Goal: Information Seeking & Learning: Learn about a topic

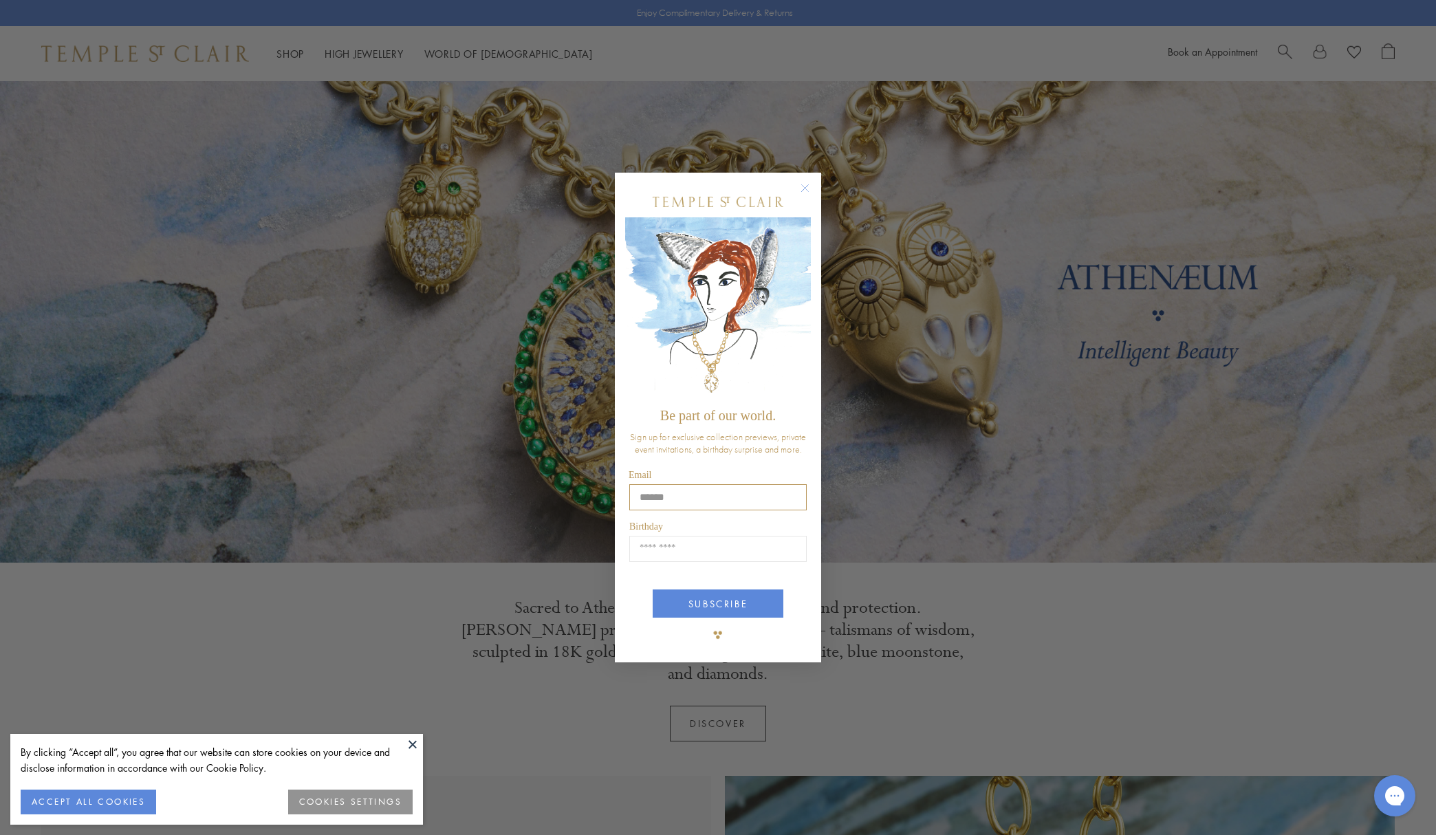
type input "**********"
click at [733, 549] on input "Birthday" at bounding box center [717, 549] width 177 height 26
type input "*****"
click at [686, 602] on button "SUBSCRIBE" at bounding box center [718, 603] width 131 height 28
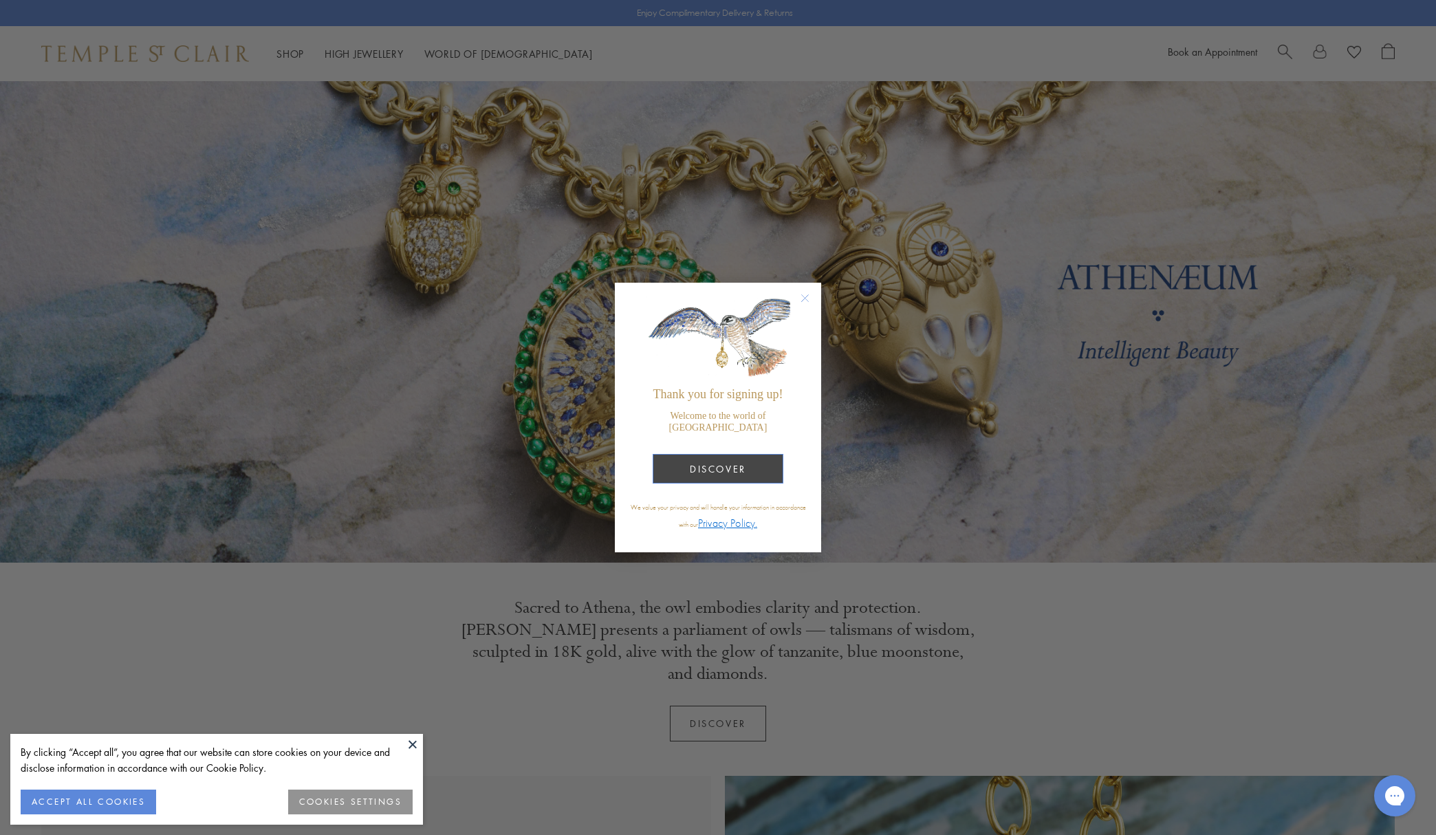
click at [712, 465] on button "DISCOVER" at bounding box center [718, 469] width 131 height 30
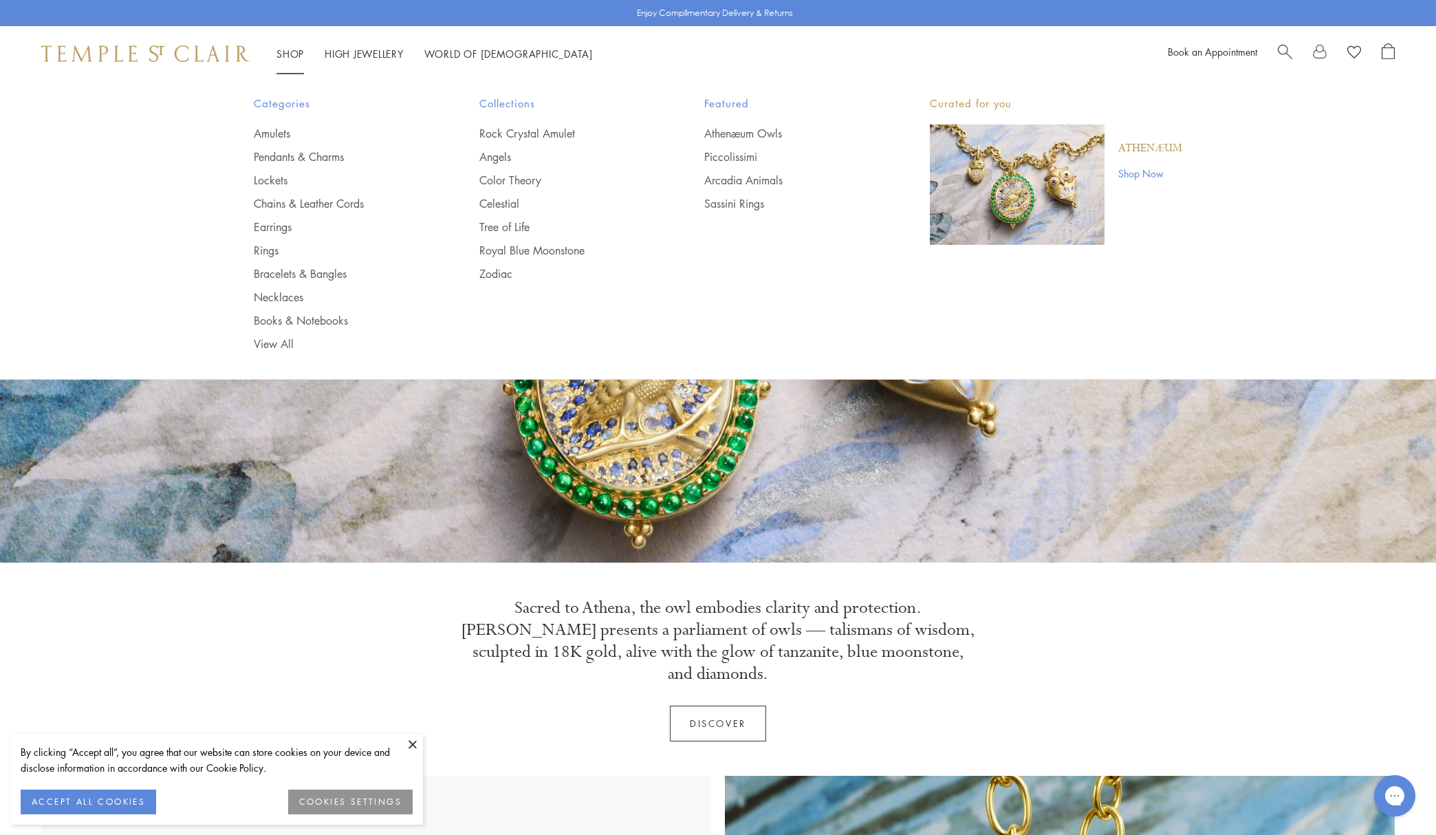
click at [1281, 47] on span "Search" at bounding box center [1285, 50] width 14 height 14
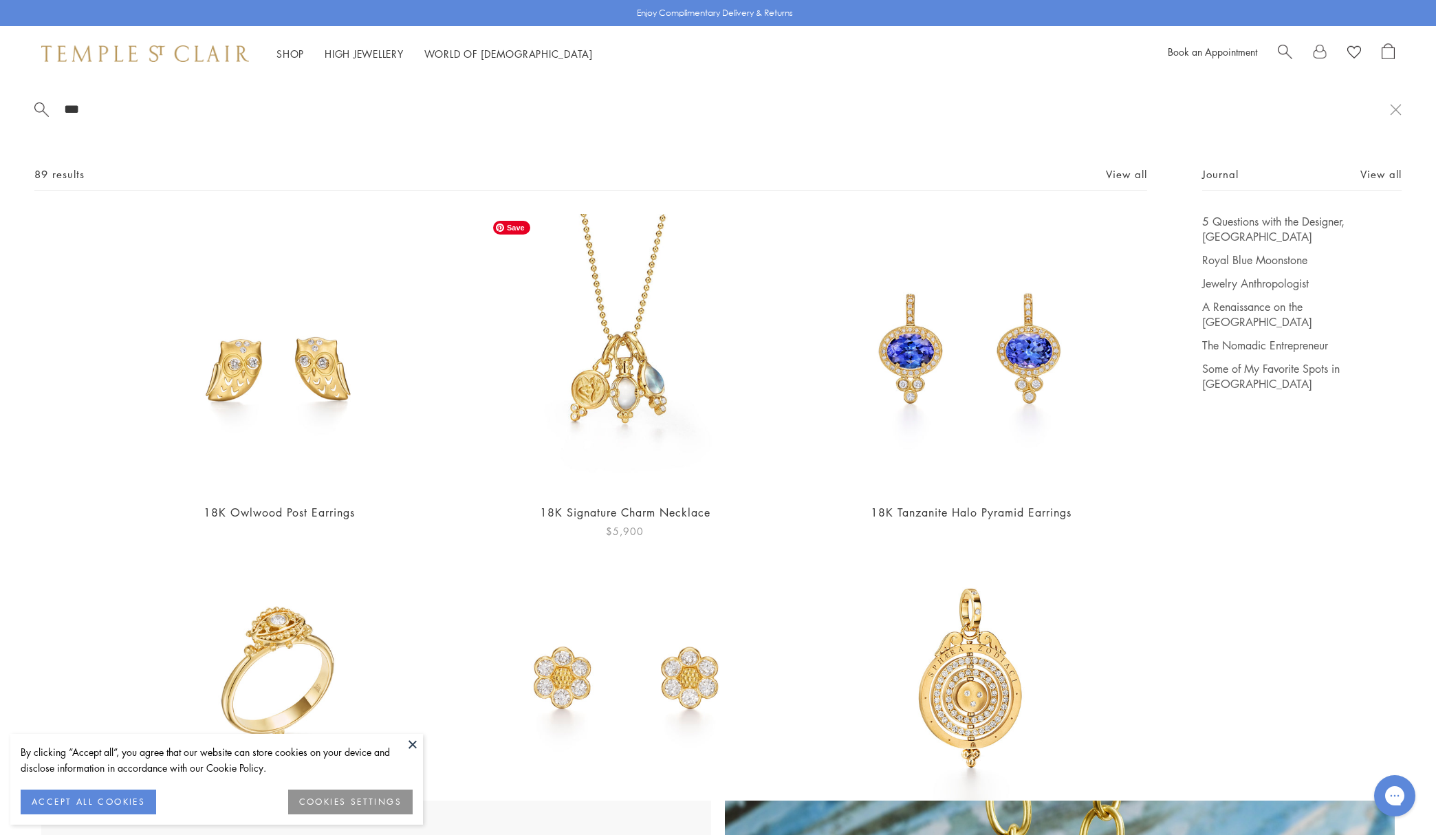
type input "***"
click at [642, 352] on img at bounding box center [624, 352] width 277 height 277
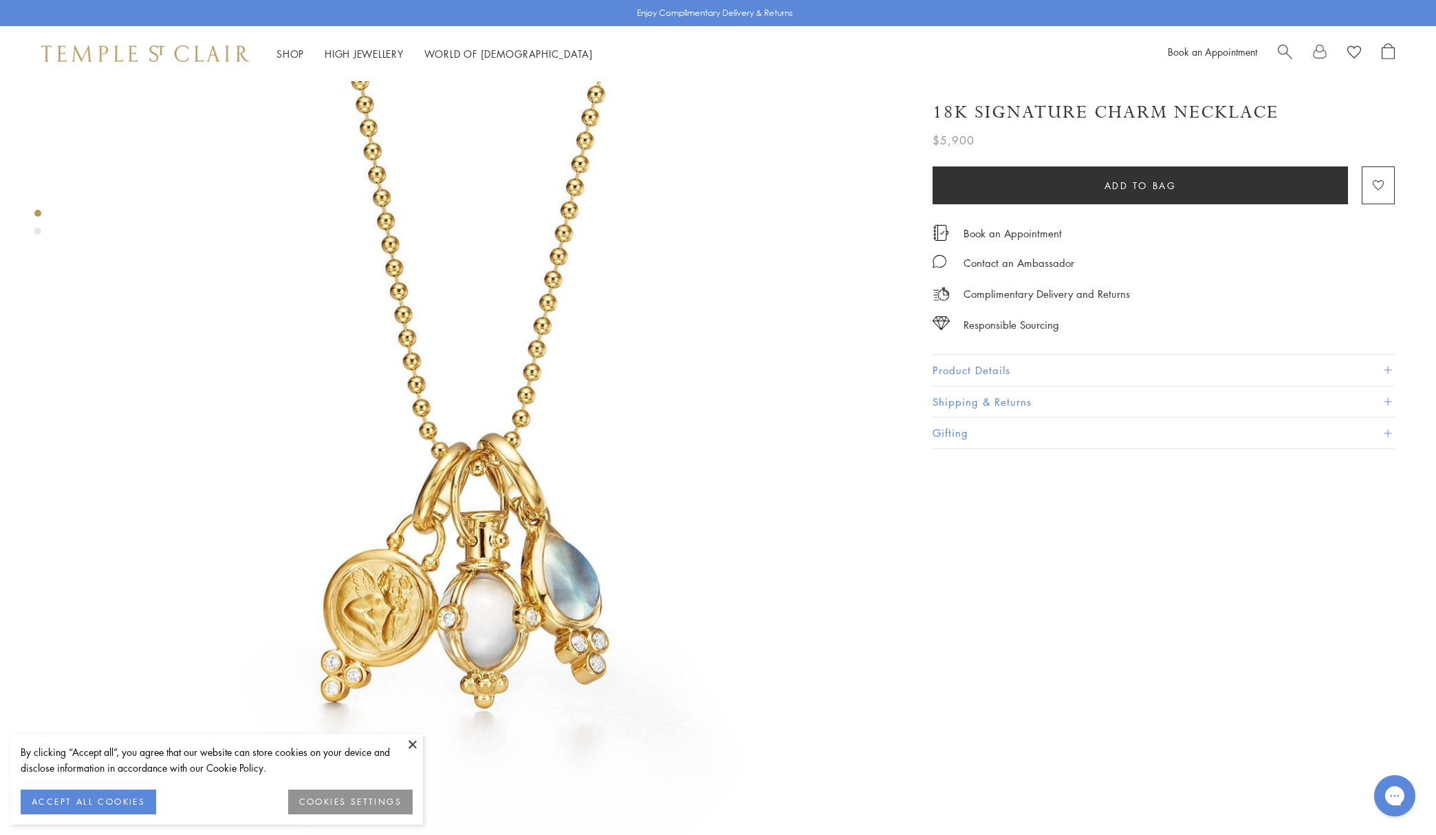
click at [1046, 368] on button "Product Details" at bounding box center [1164, 370] width 462 height 31
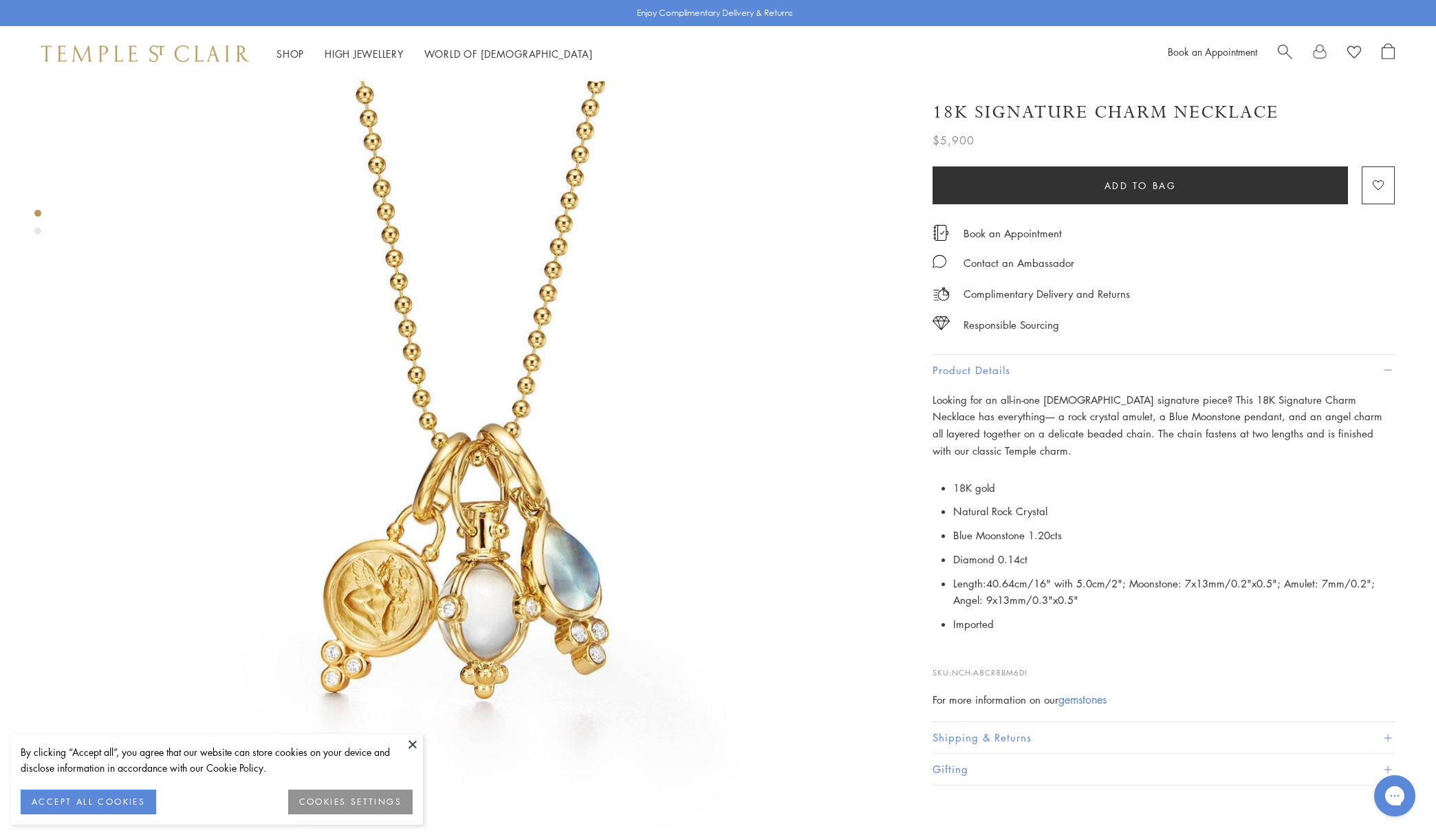
scroll to position [12, 0]
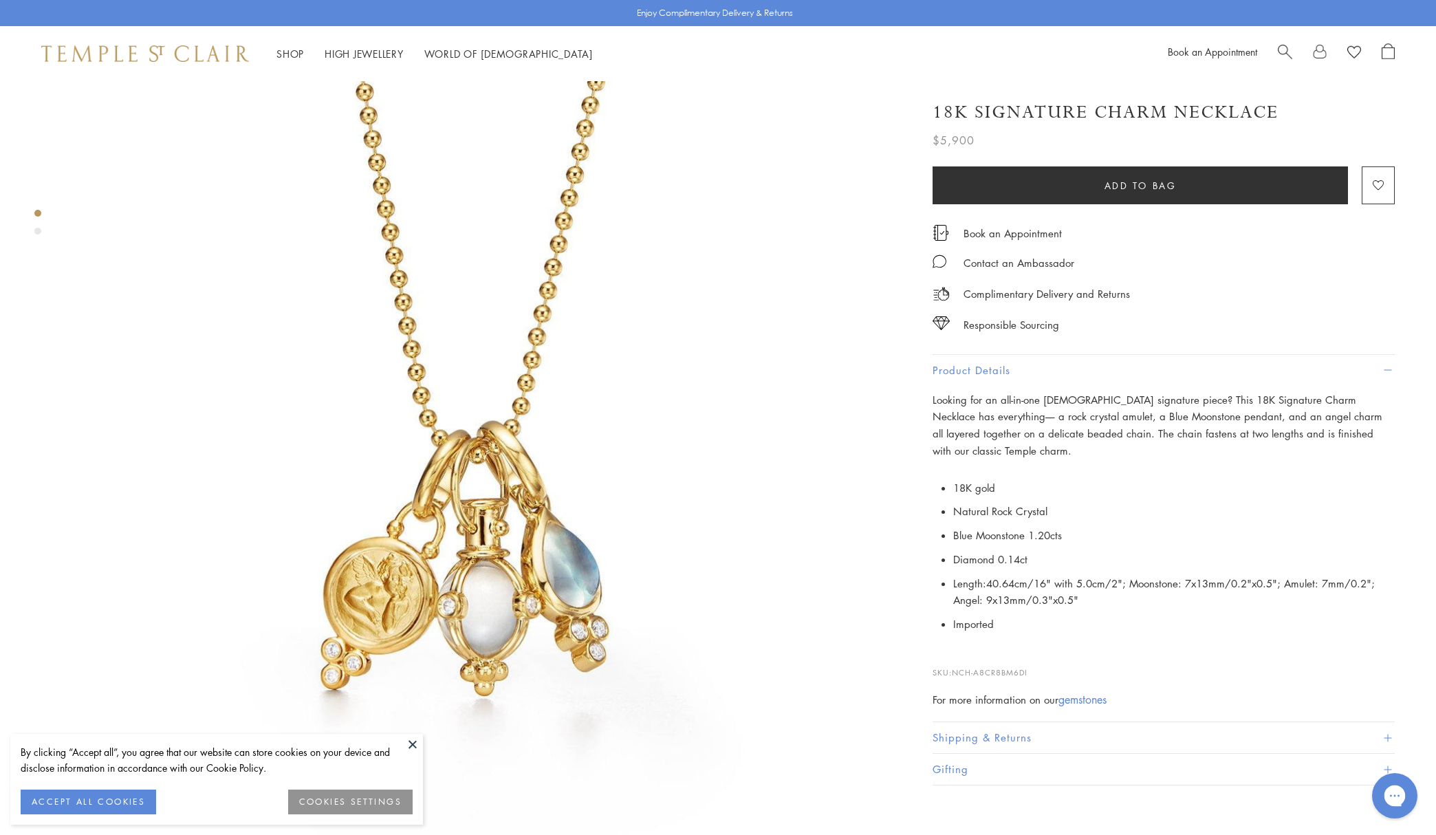
click at [1404, 800] on div "Gorgias live chat" at bounding box center [1395, 796] width 30 height 30
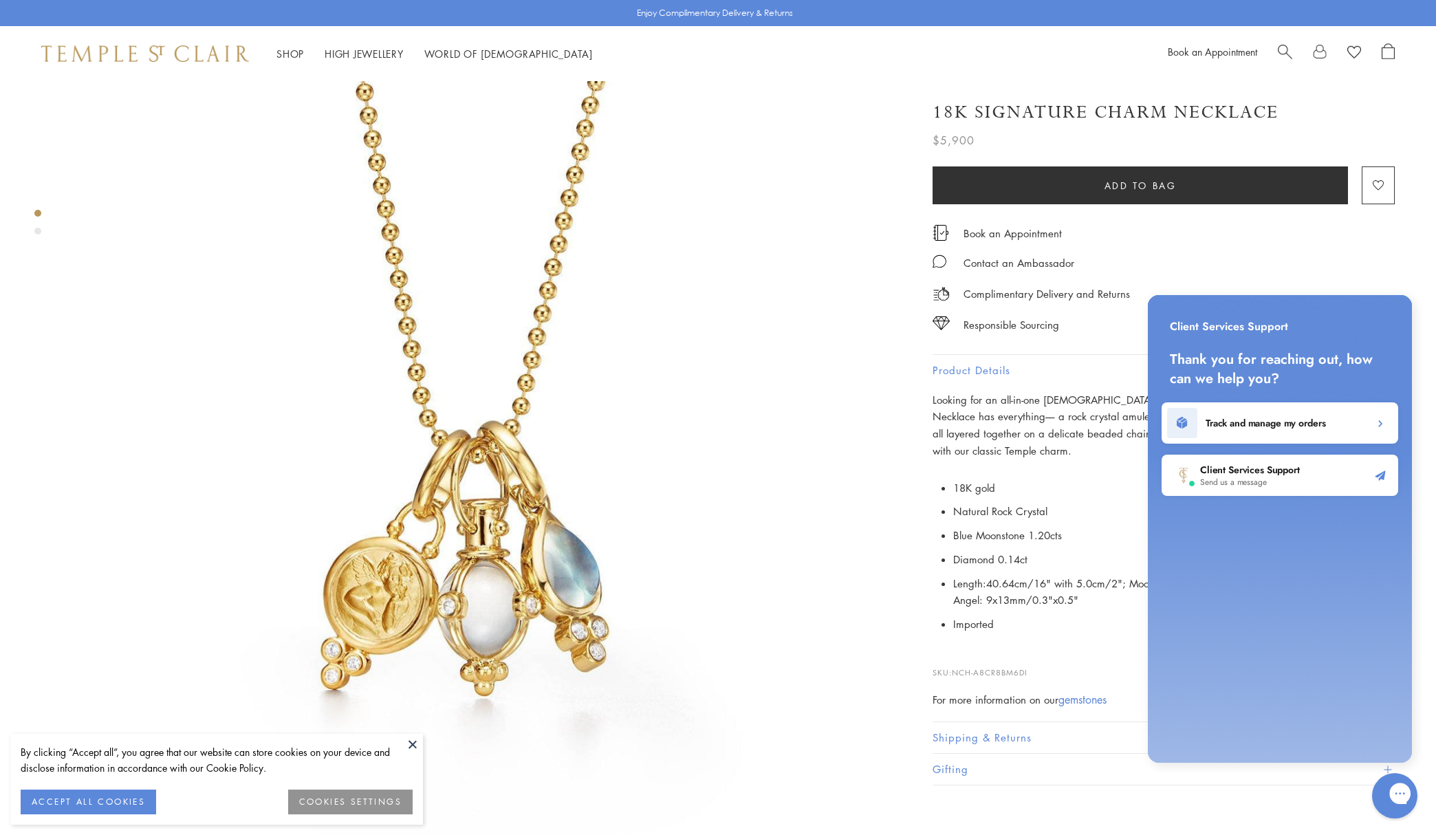
scroll to position [0, 0]
click at [1300, 475] on h2 "Client Services Support" at bounding box center [1250, 470] width 100 height 14
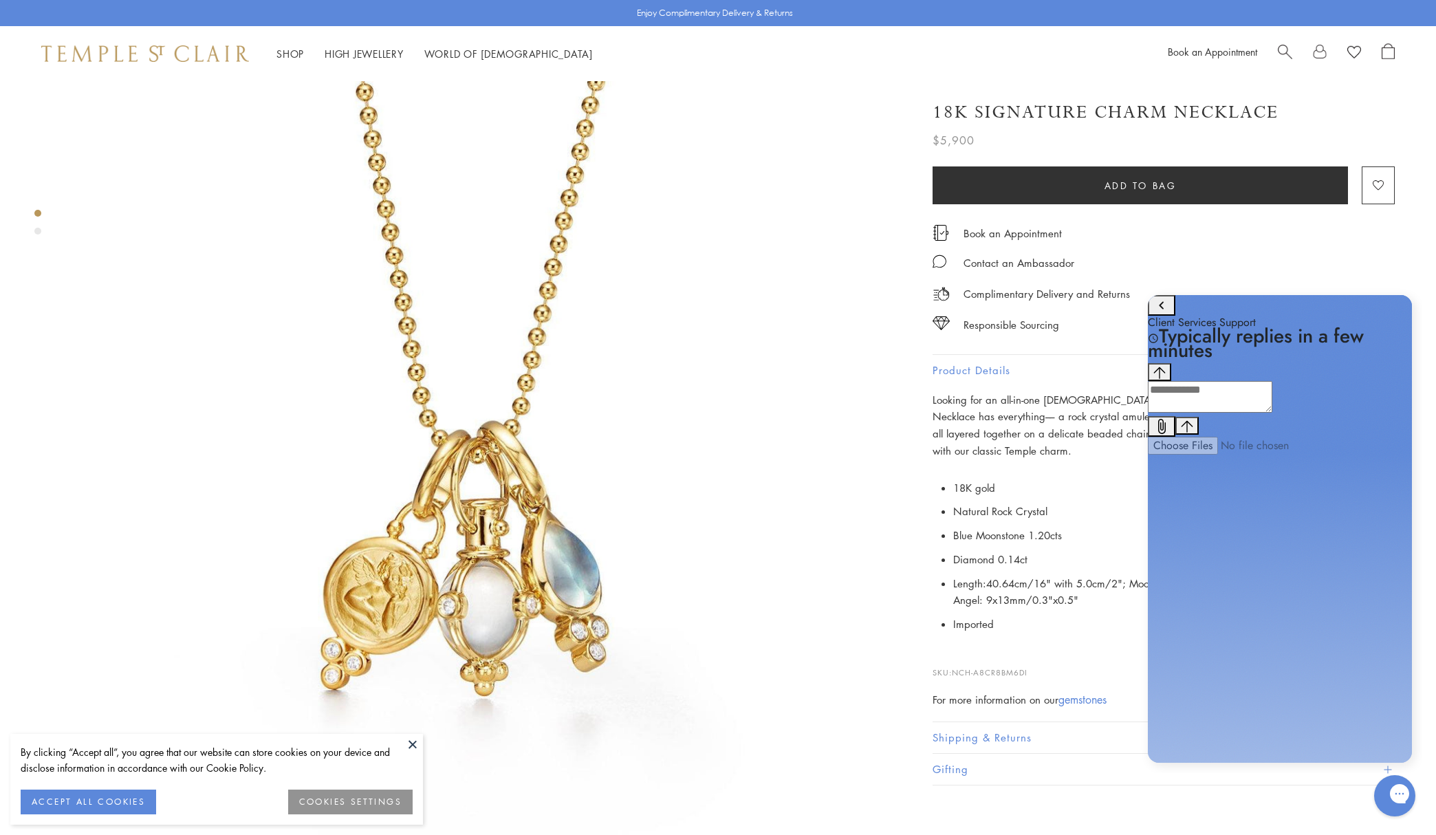
click at [1200, 413] on textarea "live chat message input" at bounding box center [1210, 397] width 124 height 32
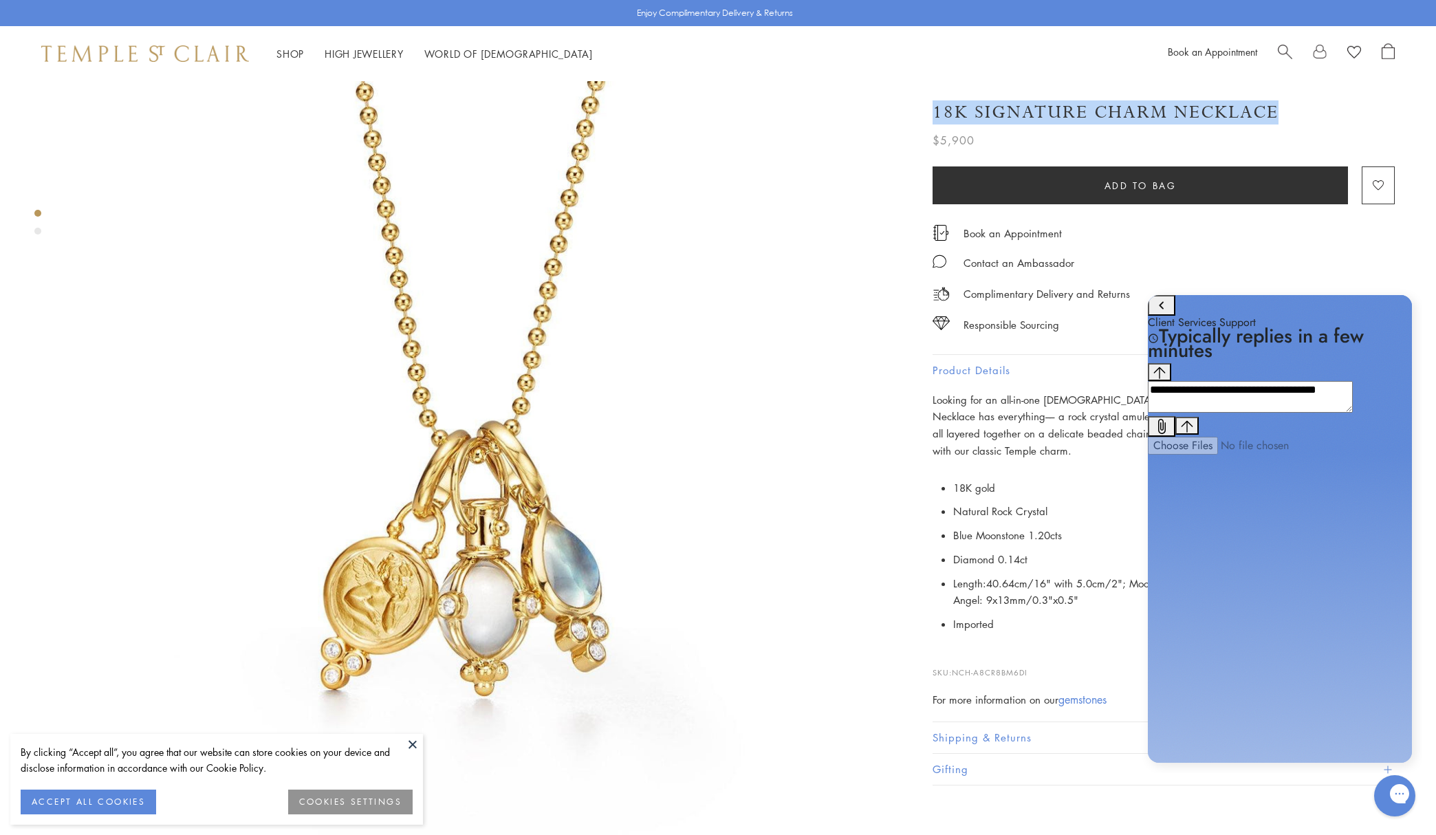
drag, startPoint x: 1279, startPoint y: 110, endPoint x: 1282, endPoint y: 119, distance: 9.4
drag, startPoint x: 934, startPoint y: 108, endPoint x: 1264, endPoint y: 116, distance: 330.2
click at [1264, 116] on h1 "18K Signature Charm Necklace" at bounding box center [1106, 112] width 346 height 24
click at [1241, 114] on h1 "18K Signature Charm Necklace" at bounding box center [1106, 112] width 346 height 24
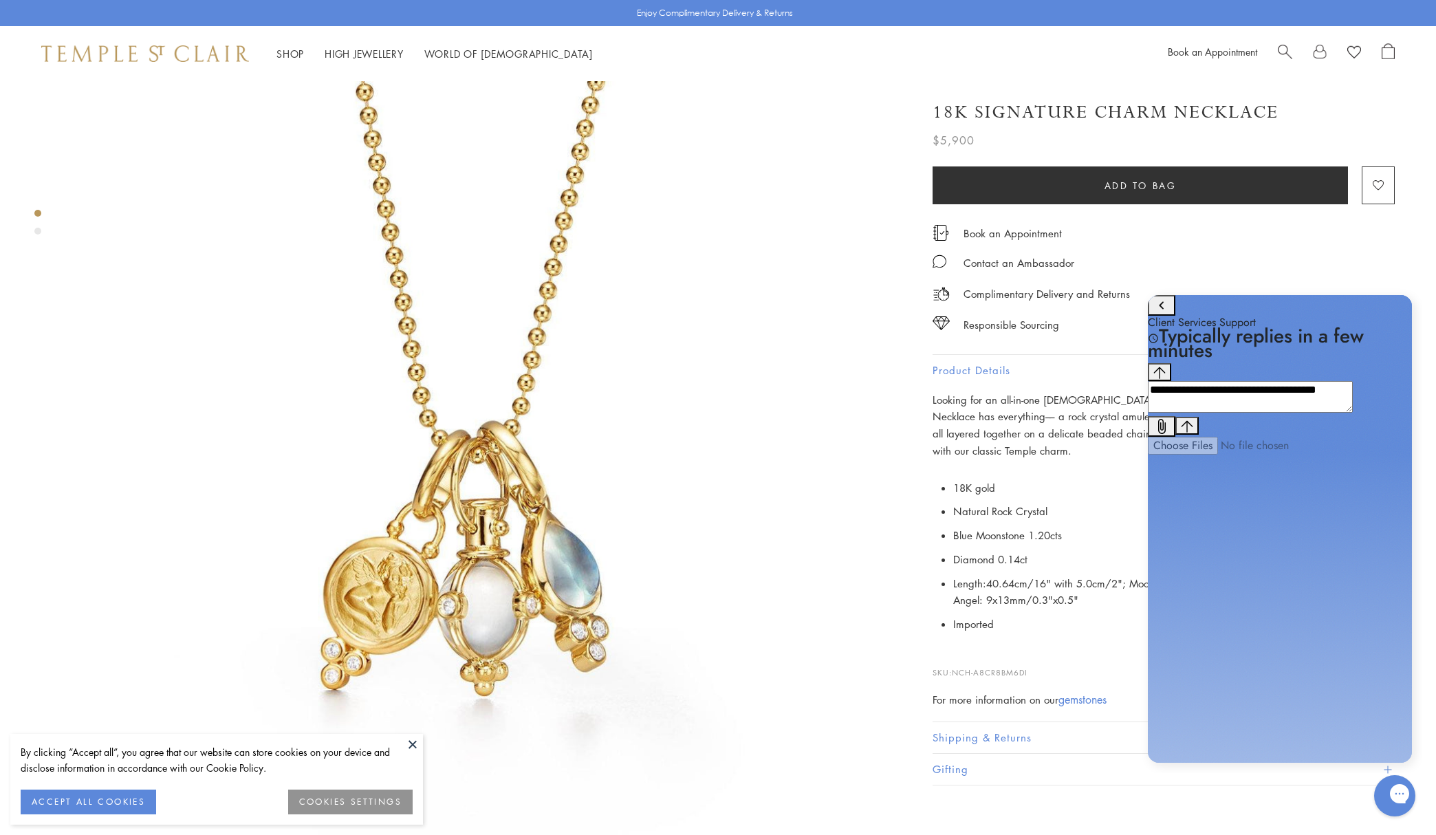
click at [1241, 114] on h1 "18K Signature Charm Necklace" at bounding box center [1106, 112] width 346 height 24
click at [1336, 413] on textarea "**********" at bounding box center [1250, 397] width 205 height 32
paste textarea "**********"
type textarea "**********"
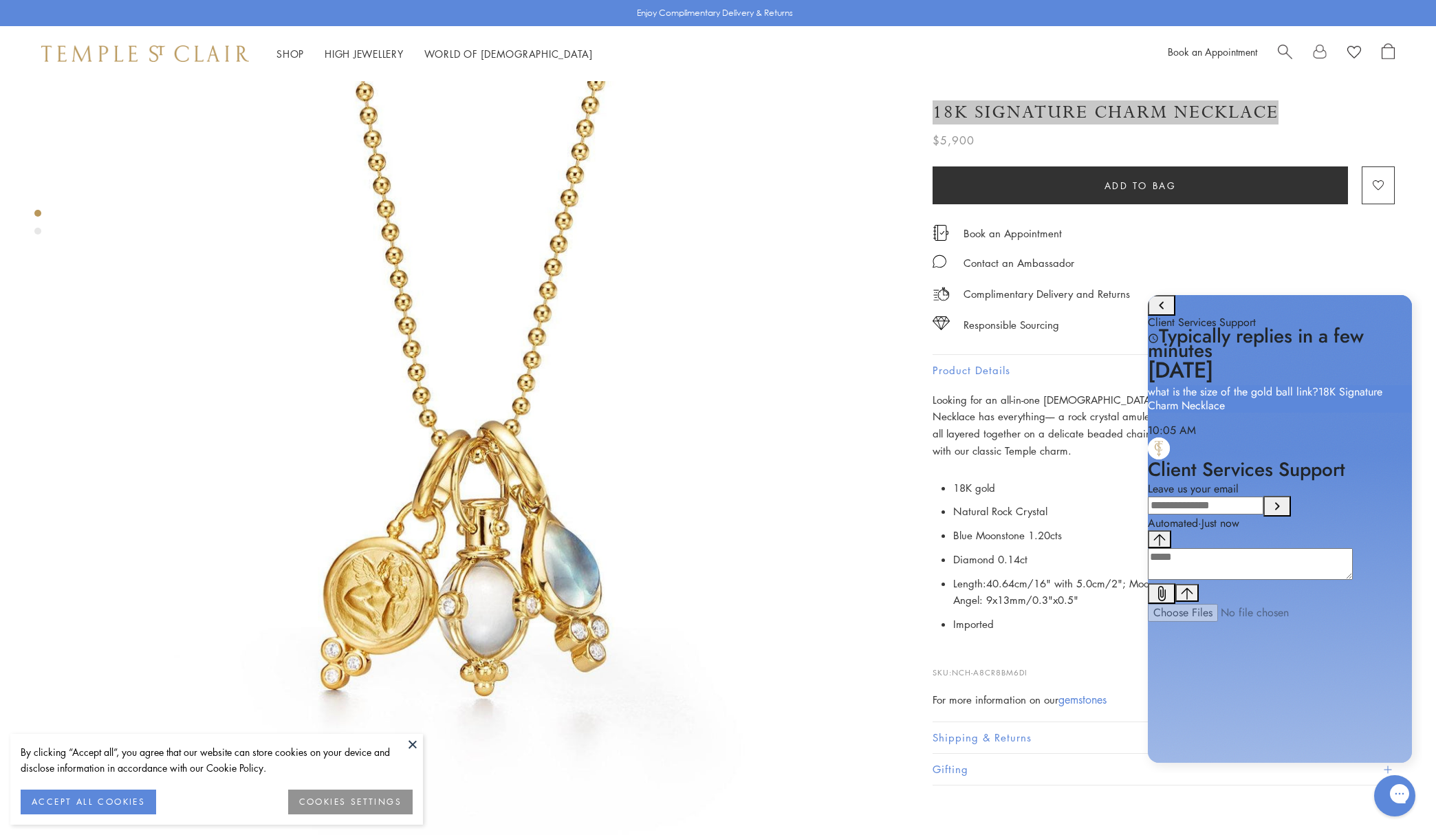
click at [1249, 514] on input "Provide your email to be notified" at bounding box center [1206, 506] width 116 height 18
type input "**********"
click at [1285, 514] on icon "Submit your email" at bounding box center [1277, 506] width 17 height 17
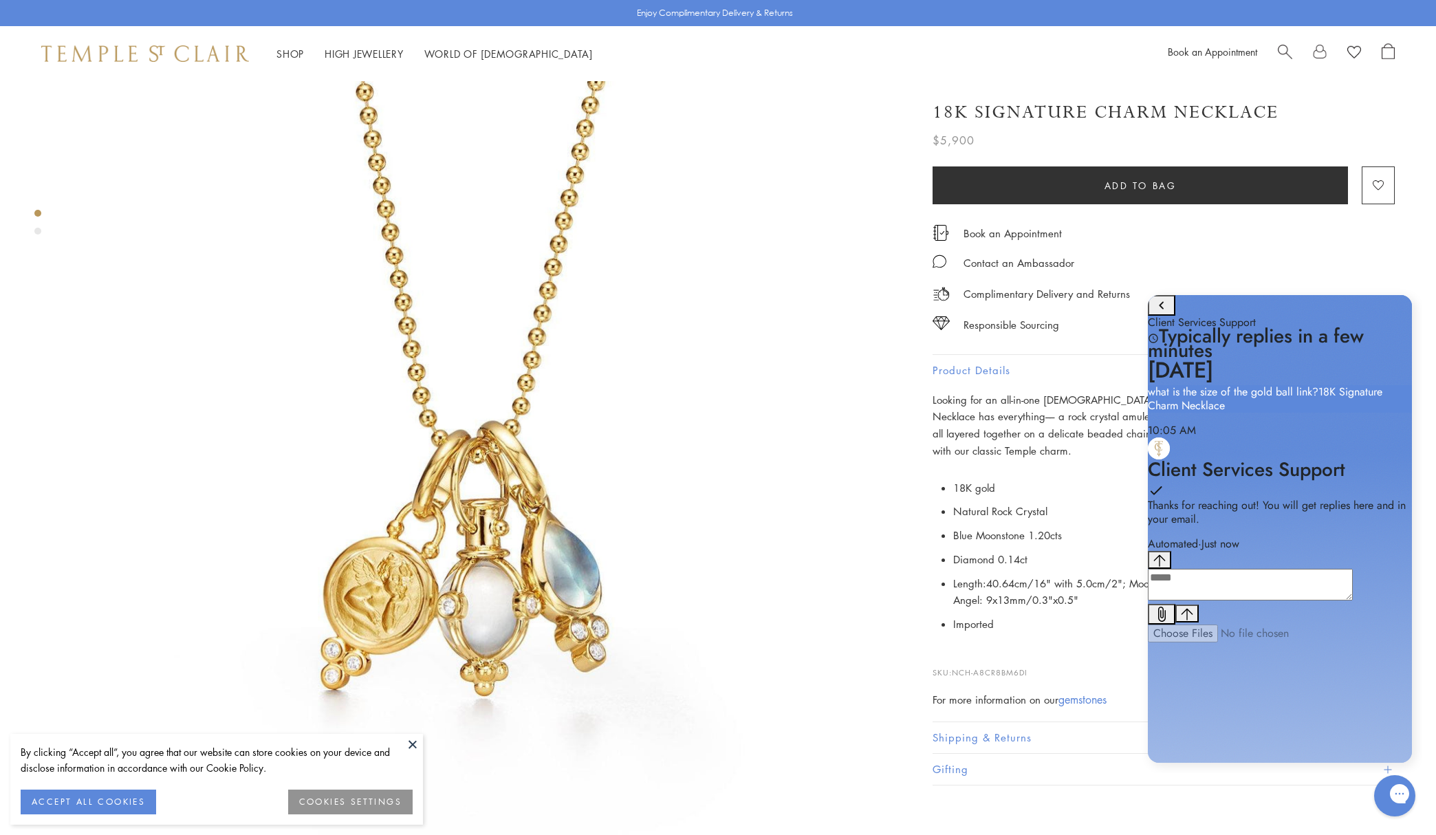
click at [1162, 213] on div "Book an Appointment" at bounding box center [1164, 226] width 462 height 30
click at [774, 364] on img at bounding box center [484, 484] width 831 height 831
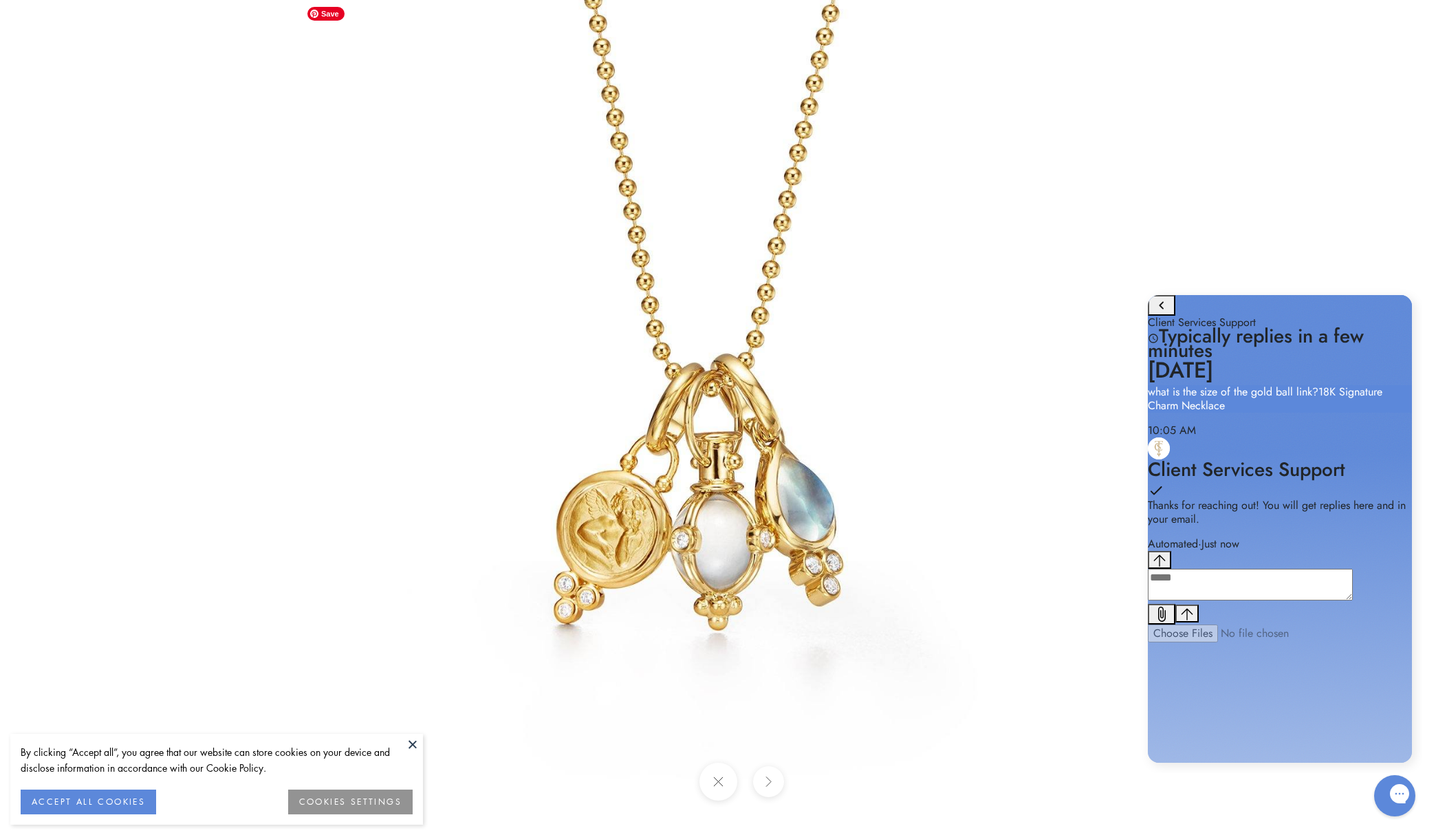
click at [825, 391] on img at bounding box center [718, 417] width 835 height 835
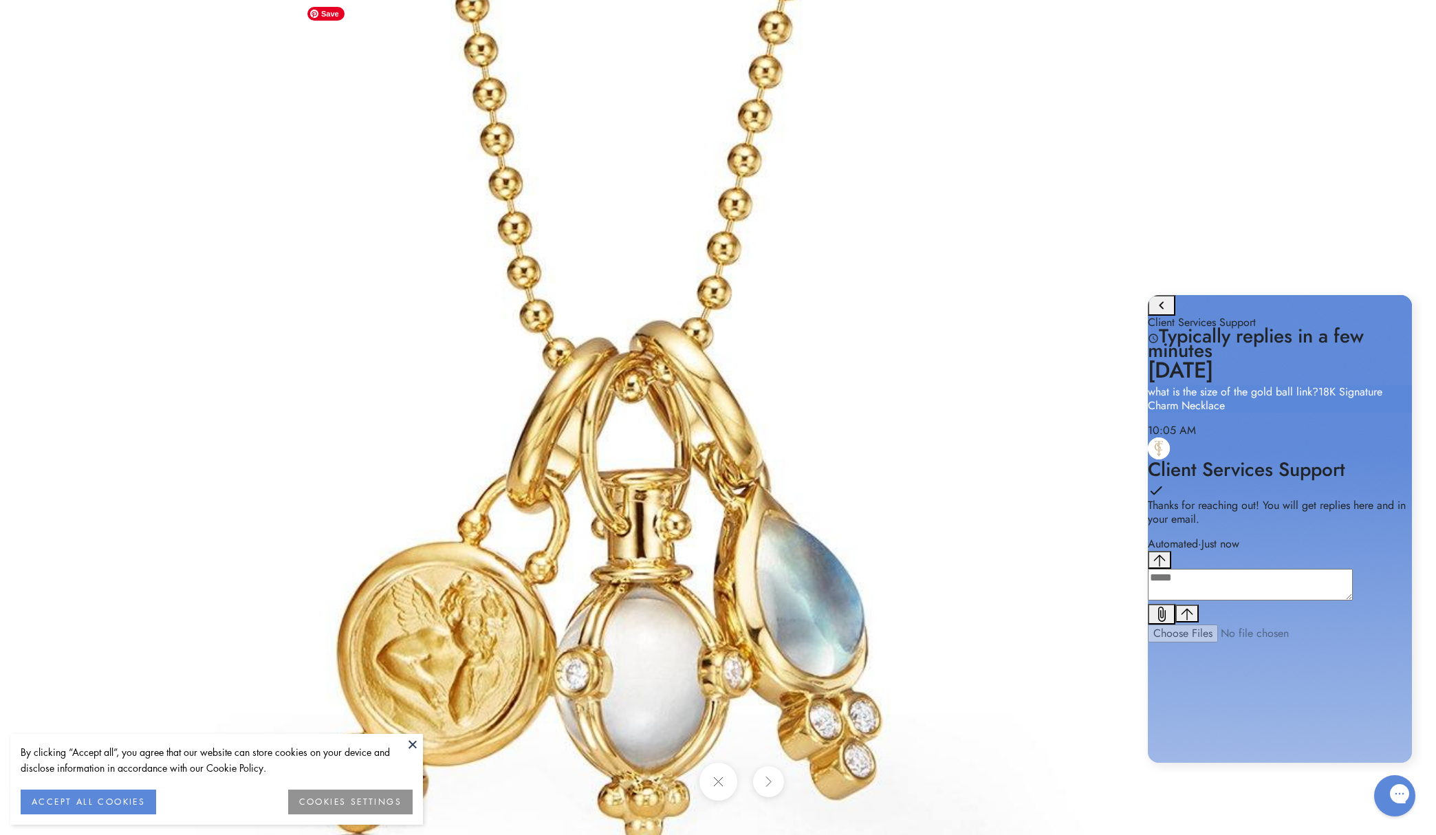
click at [823, 390] on img at bounding box center [643, 441] width 1585 height 1585
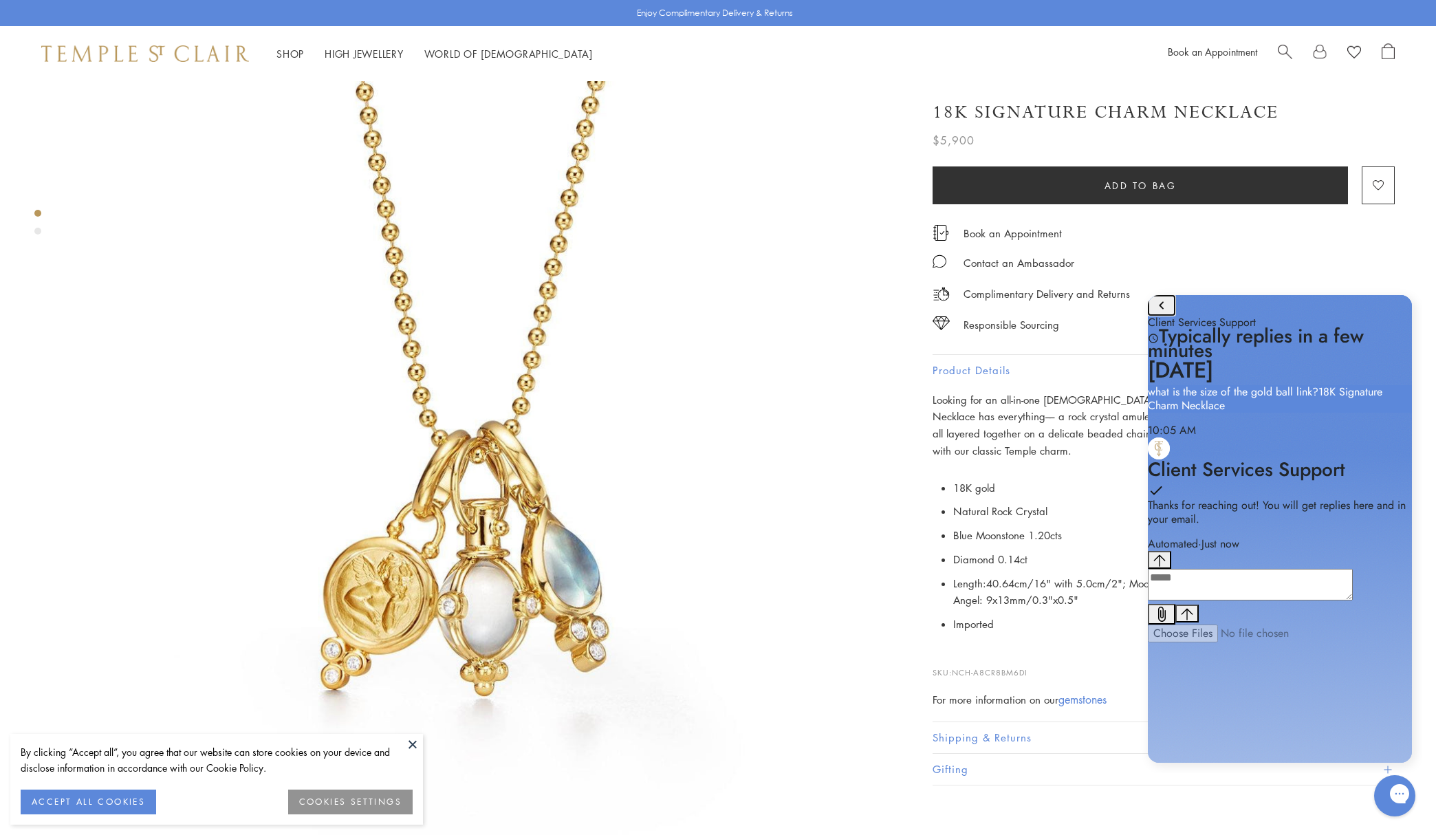
click at [1164, 314] on icon "go to home page" at bounding box center [1161, 305] width 17 height 17
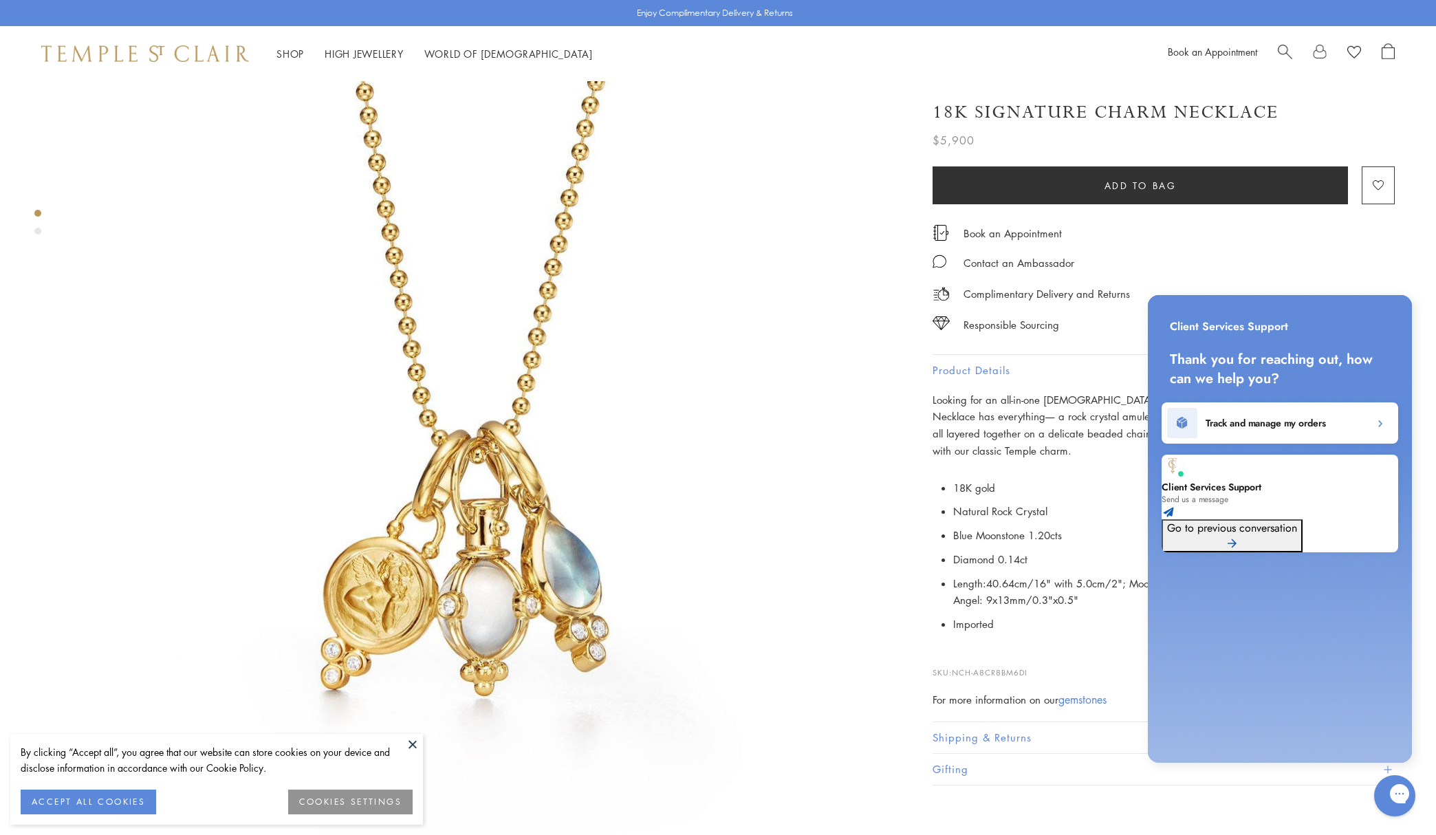
click at [854, 508] on img at bounding box center [484, 484] width 831 height 831
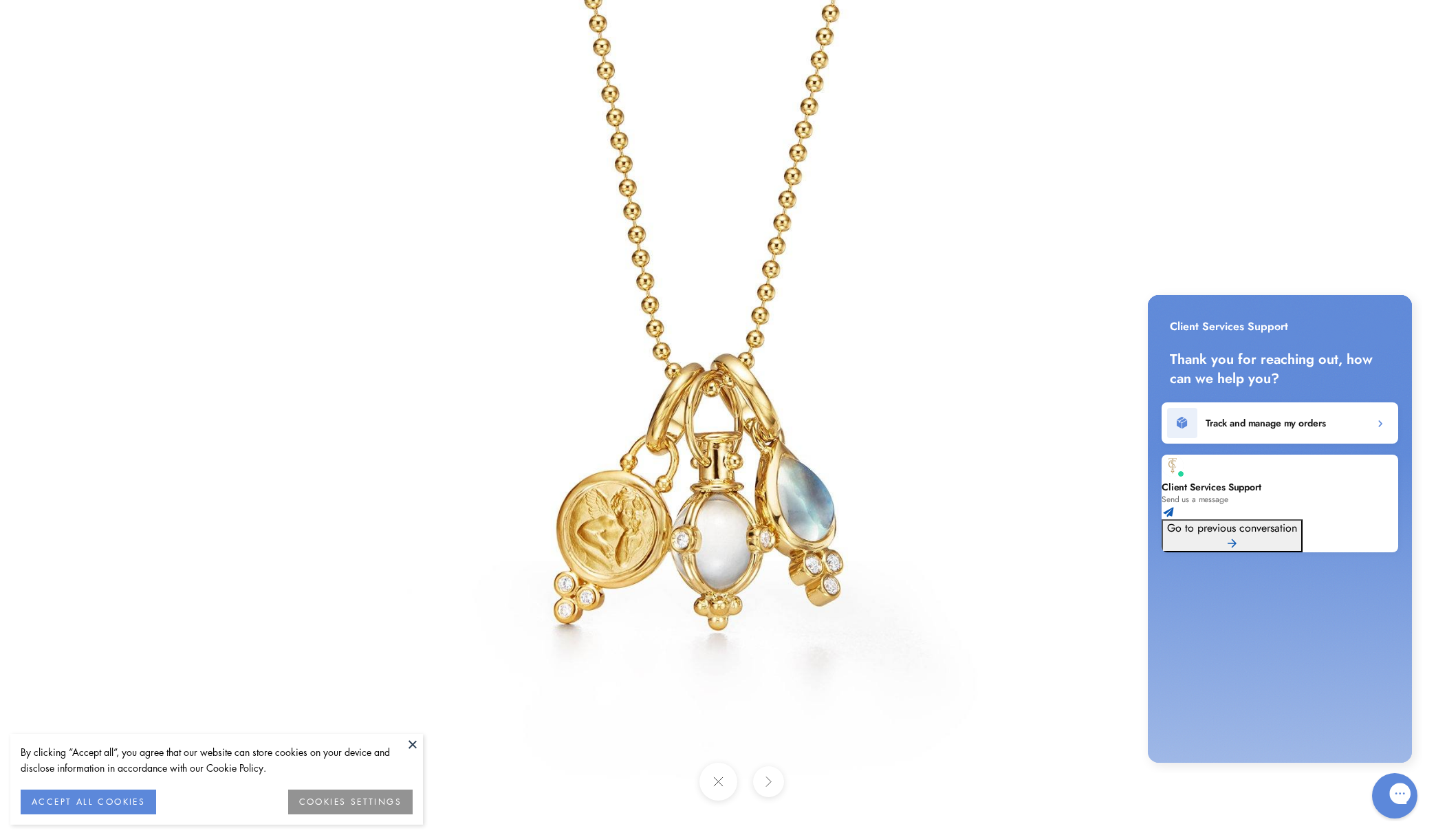
click at [1435, 805] on div "Gorgias live chat" at bounding box center [1448, 796] width 15 height 20
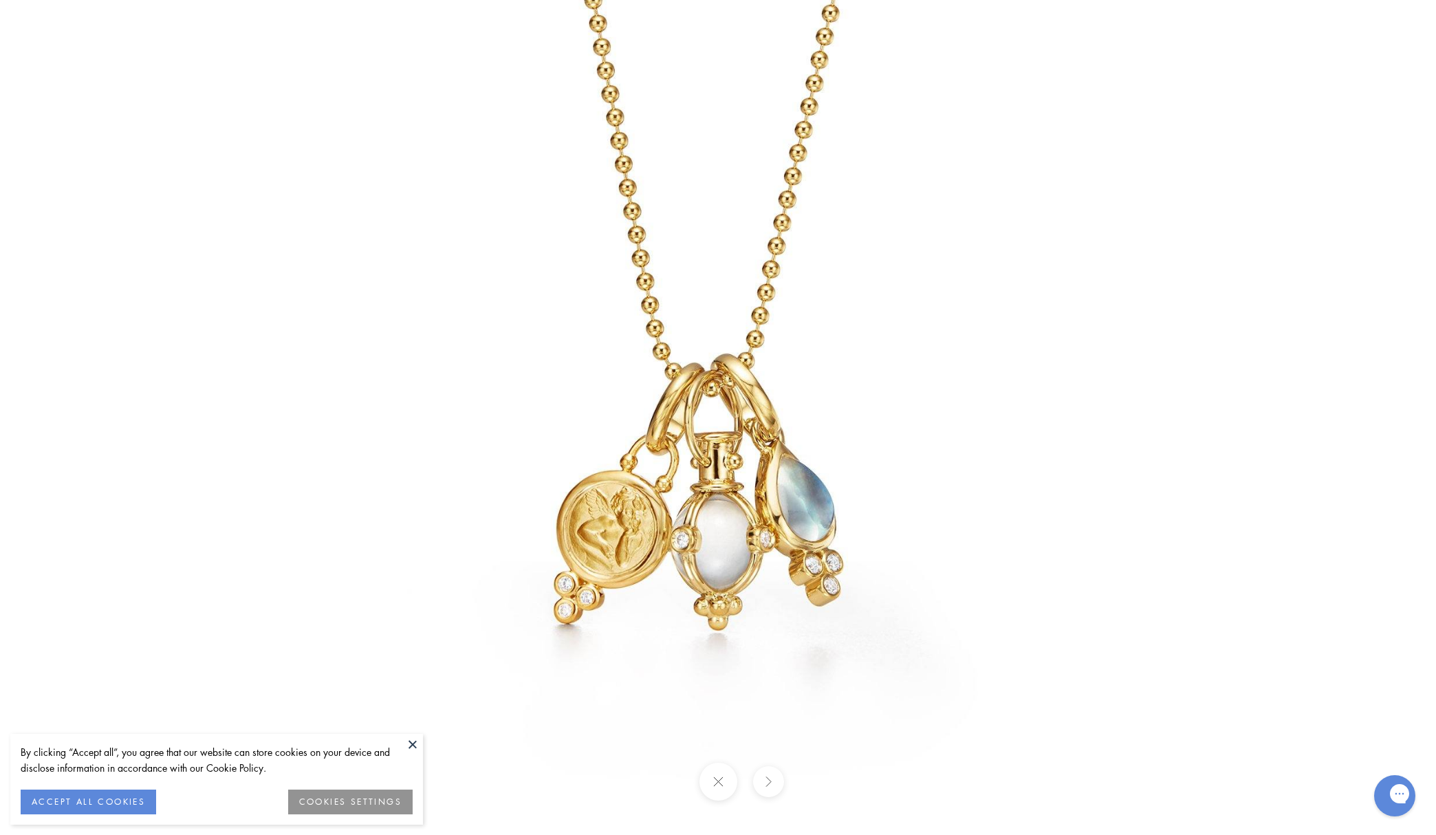
click at [1216, 587] on div at bounding box center [1019, 417] width 1436 height 835
click at [424, 742] on img at bounding box center [718, 417] width 835 height 835
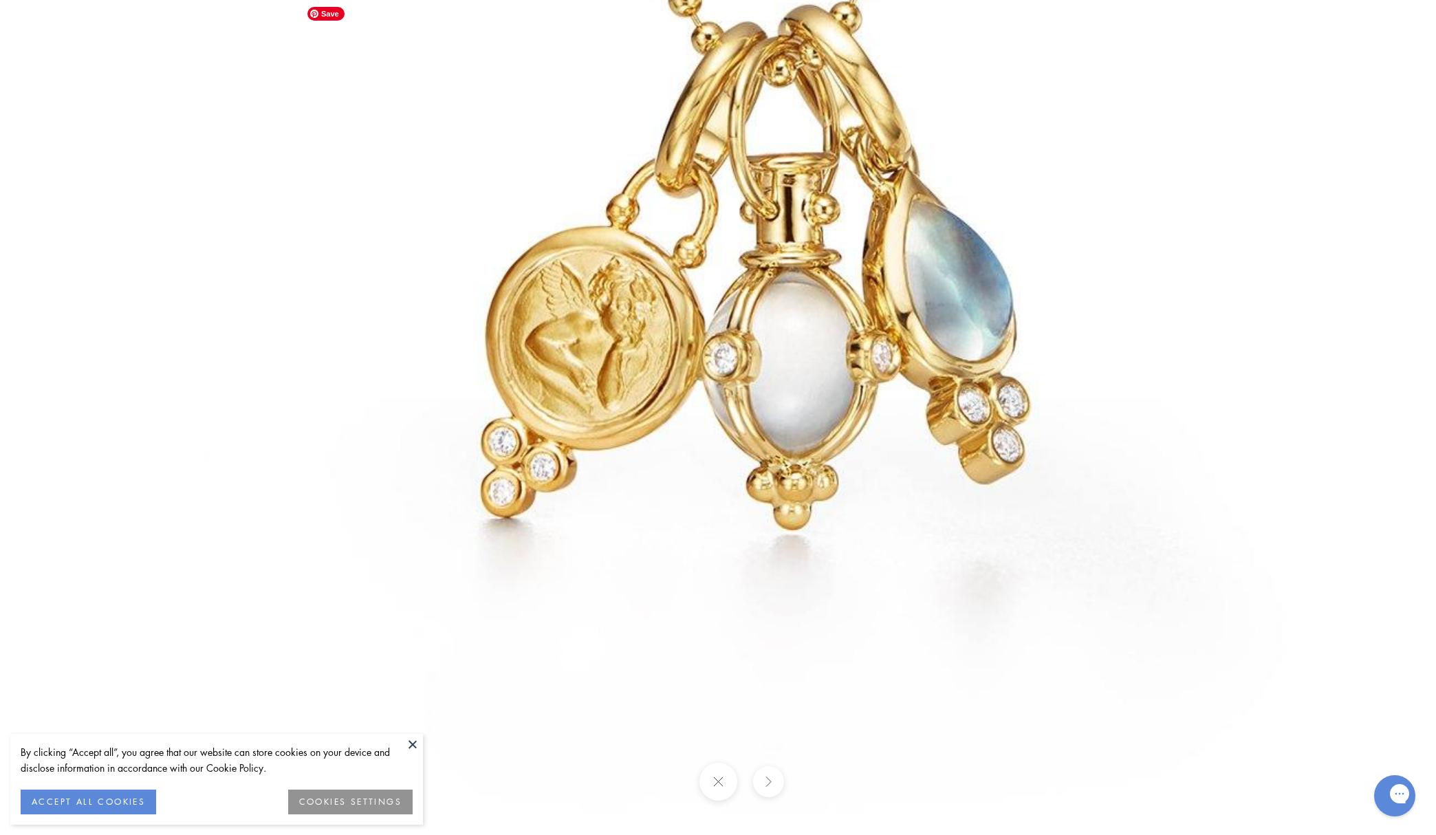
click at [571, 318] on img at bounding box center [792, 126] width 1585 height 1585
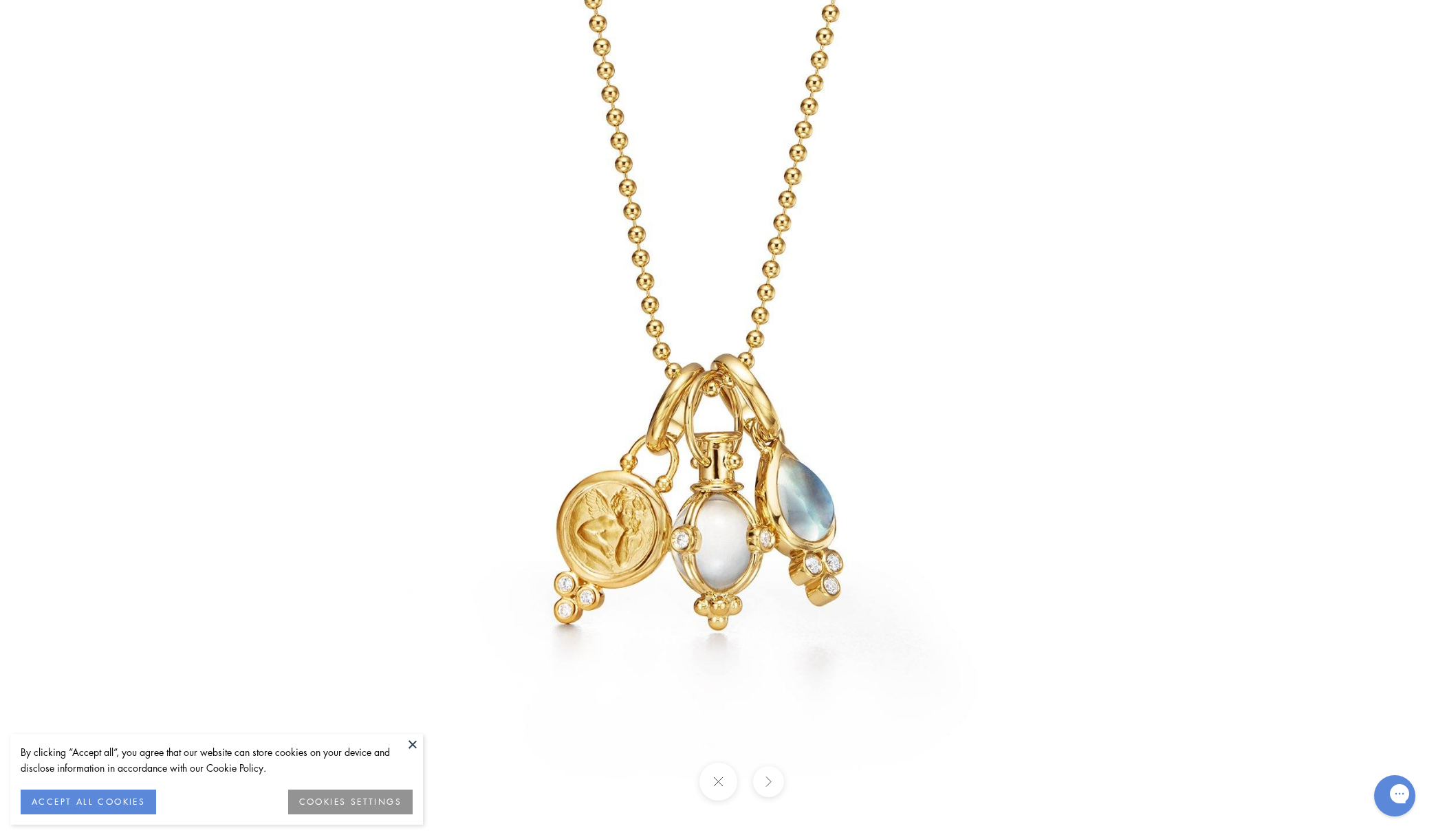
click at [1152, 532] on div at bounding box center [1019, 417] width 1436 height 835
click at [412, 744] on button at bounding box center [412, 744] width 21 height 21
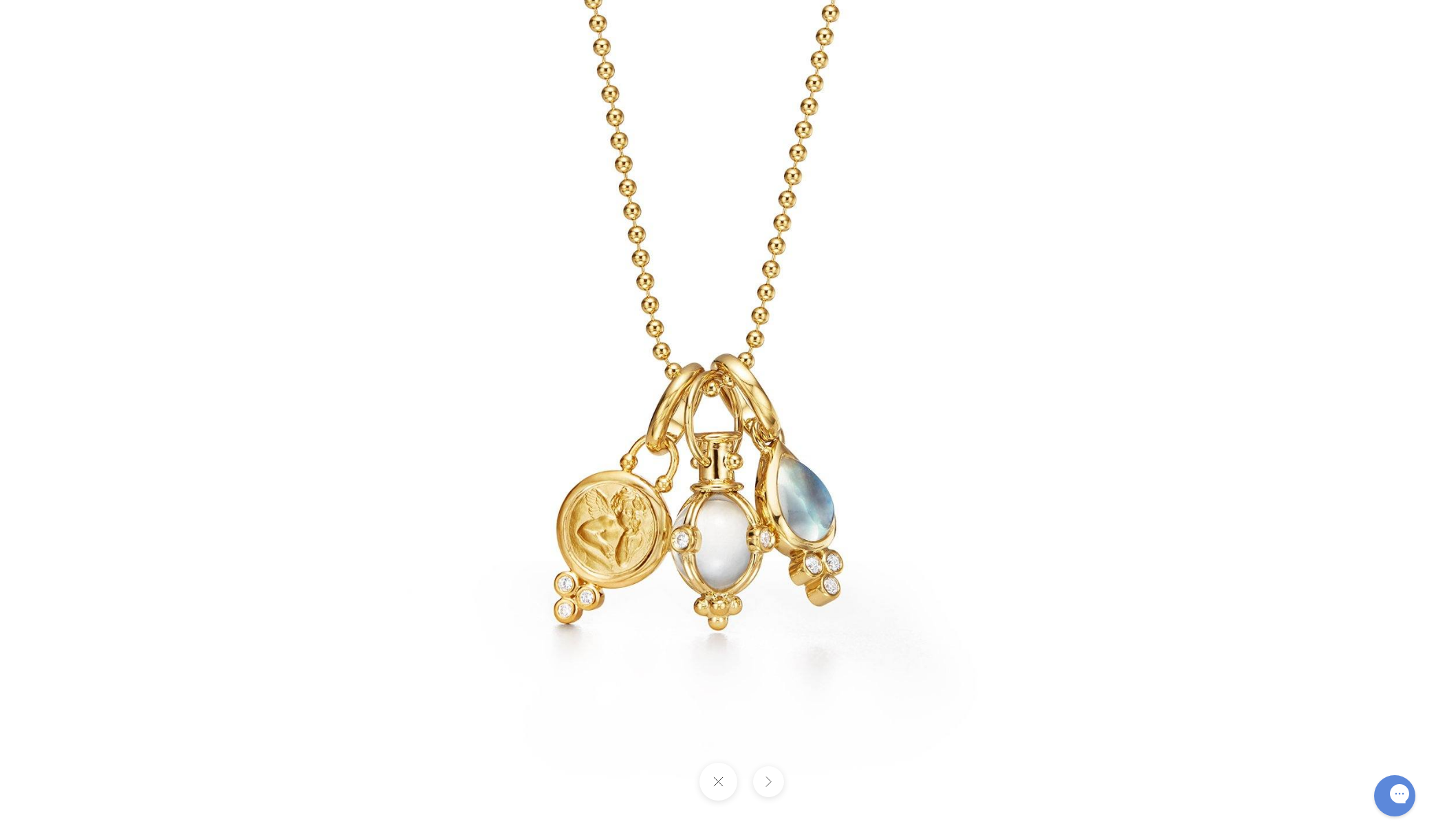
click at [721, 777] on button at bounding box center [718, 782] width 38 height 38
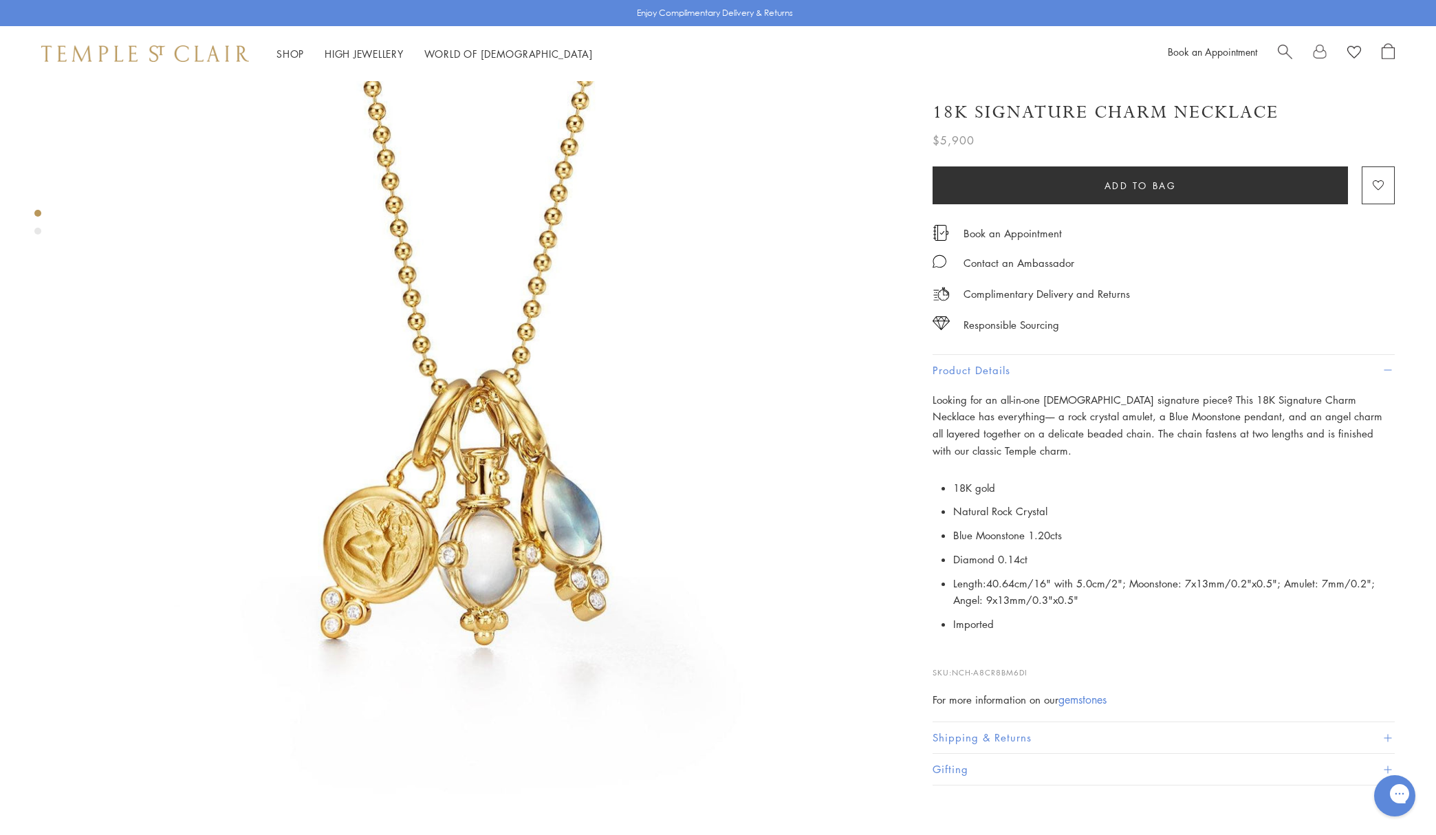
scroll to position [65, 0]
click at [1384, 734] on span at bounding box center [1388, 738] width 8 height 8
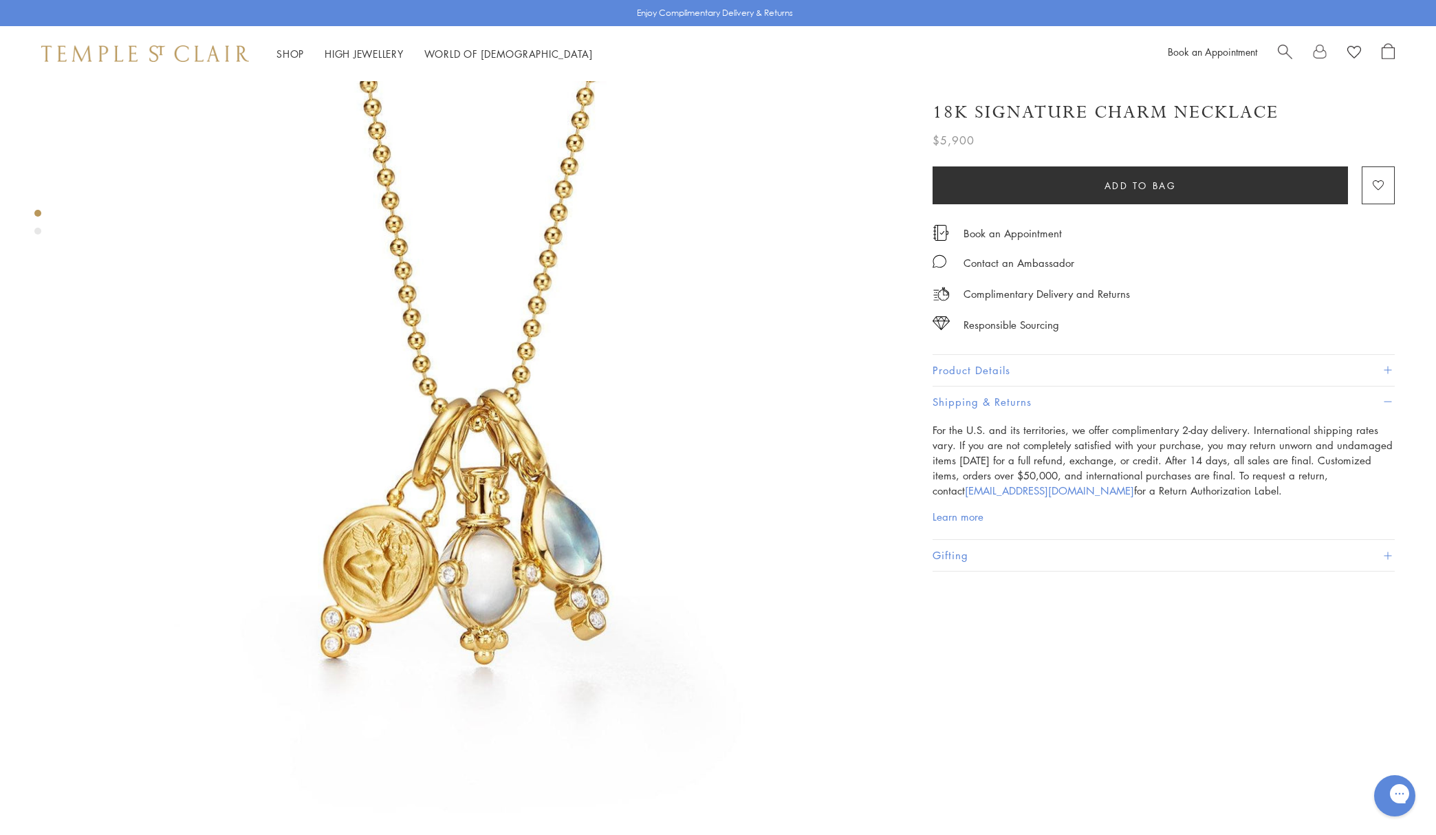
scroll to position [0, 0]
